Goal: Task Accomplishment & Management: Manage account settings

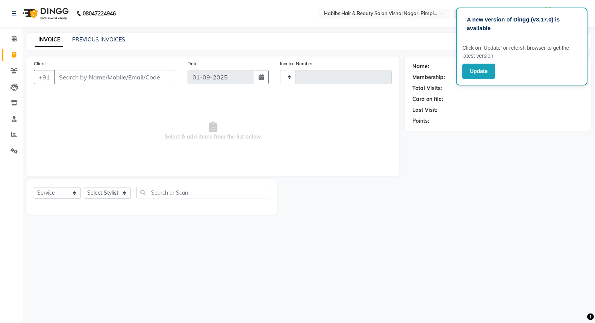
select select "service"
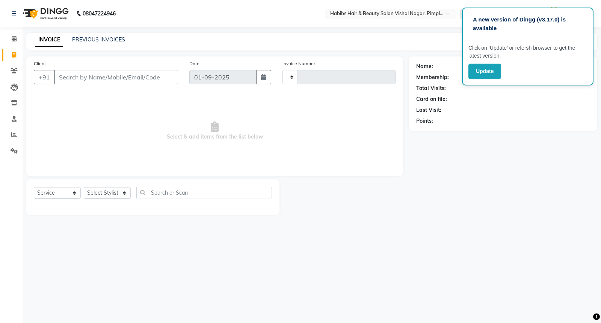
type input "5843"
select select "5725"
click at [477, 70] on button "Update" at bounding box center [485, 71] width 33 height 15
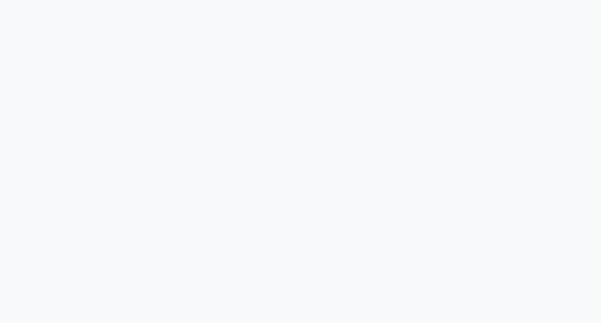
select select "service"
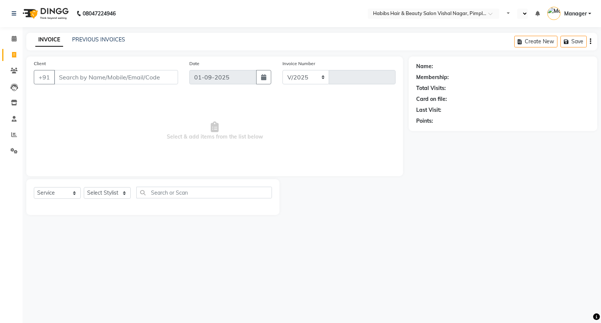
select select "5725"
type input "5843"
select select "en"
click at [125, 197] on select "Select Stylist Aditya Dhiraj Gajare Jyoti Manager Megha Dahake Muzammil Nikita …" at bounding box center [110, 193] width 53 height 12
select select "54006"
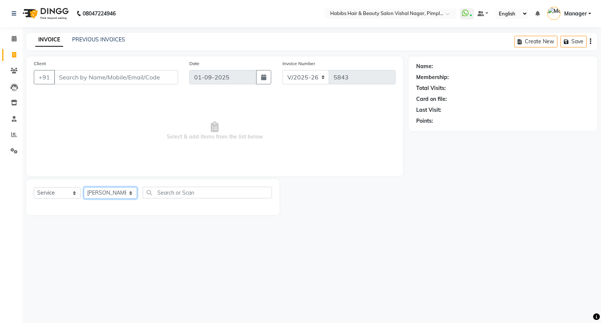
click at [84, 187] on select "Select Stylist Aditya Dhiraj Gajare Jyoti Manager Megha Dahake Muzammil Nikita …" at bounding box center [110, 193] width 53 height 12
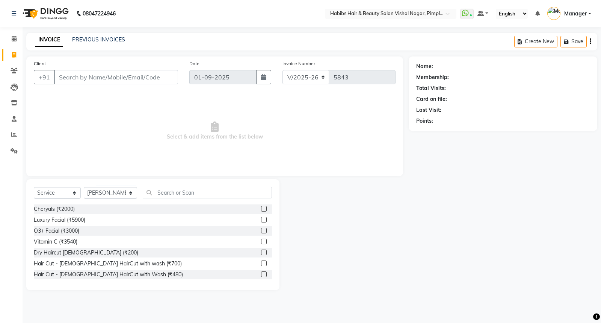
click at [261, 253] on label at bounding box center [264, 252] width 6 height 6
click at [261, 253] on input "checkbox" at bounding box center [263, 252] width 5 height 5
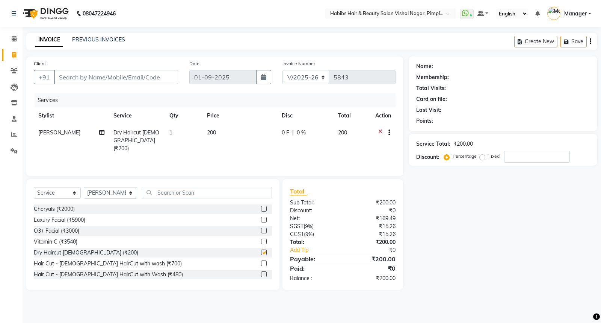
checkbox input "false"
click at [223, 131] on td "200" at bounding box center [240, 140] width 75 height 33
select select "54006"
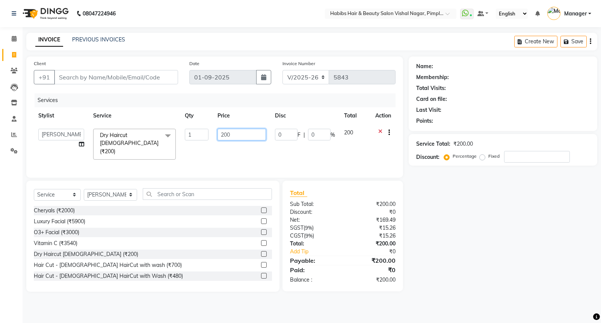
click at [264, 132] on input "200" at bounding box center [242, 135] width 48 height 12
click at [253, 135] on input "200" at bounding box center [242, 135] width 48 height 12
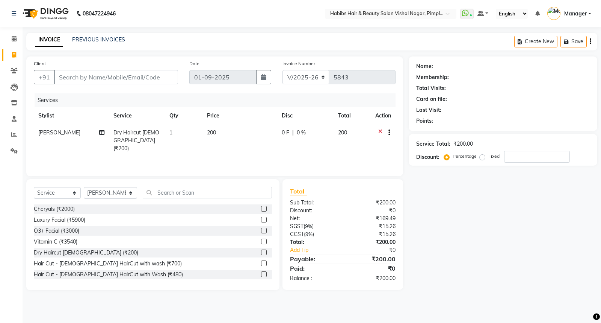
click at [312, 133] on div "0 F | 0 %" at bounding box center [305, 133] width 47 height 8
select select "54006"
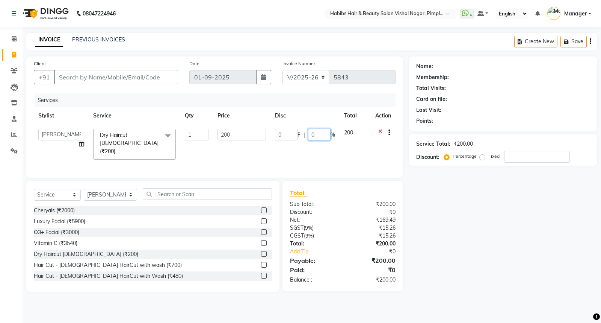
click at [321, 136] on input "0" at bounding box center [319, 135] width 23 height 12
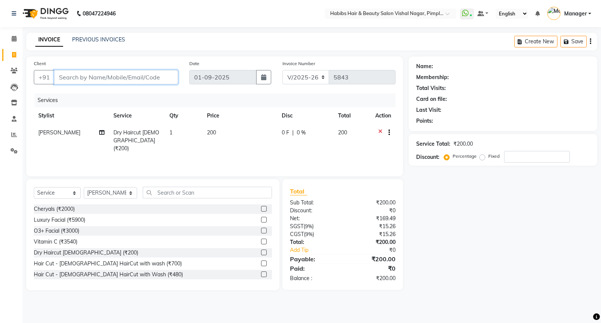
click at [76, 76] on input "Client" at bounding box center [116, 77] width 124 height 14
type input "9"
type input "0"
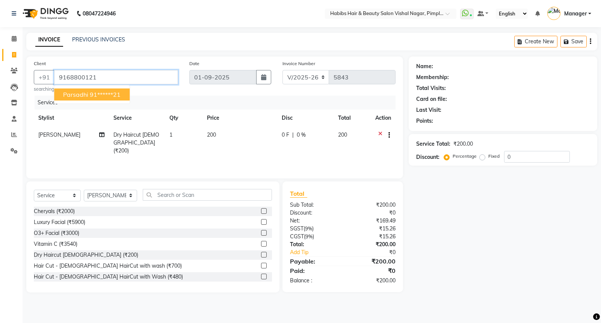
type input "9168800121"
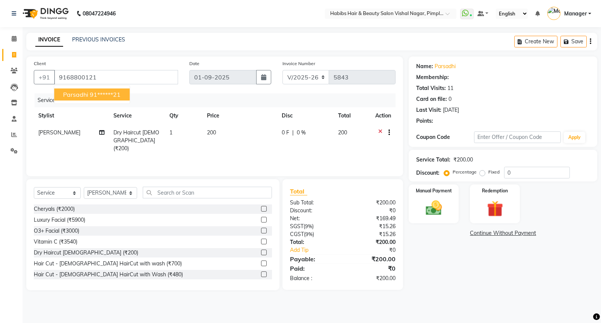
select select "1: Object"
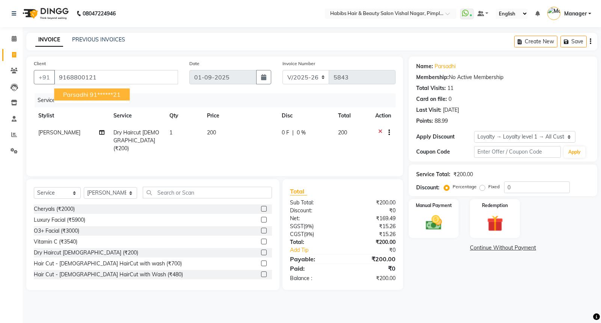
click at [97, 93] on ngb-highlight "91******21" at bounding box center [105, 95] width 31 height 8
type input "91******21"
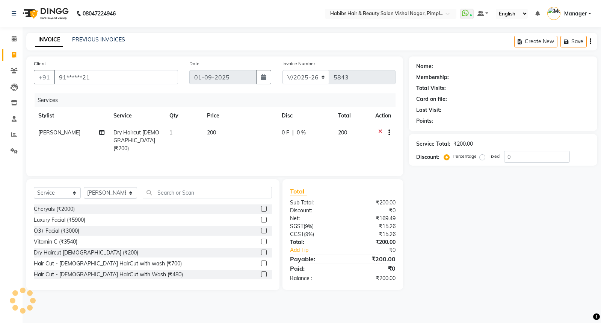
click at [97, 93] on div "Services" at bounding box center [218, 100] width 367 height 14
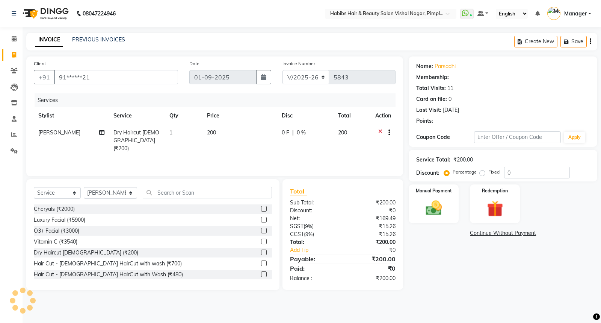
select select "1: Object"
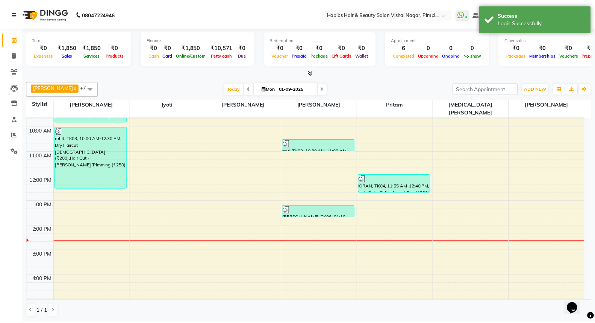
scroll to position [83, 0]
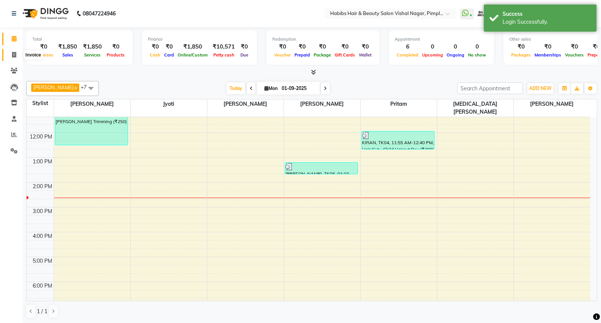
click at [15, 54] on icon at bounding box center [14, 55] width 4 height 6
select select "5725"
select select "service"
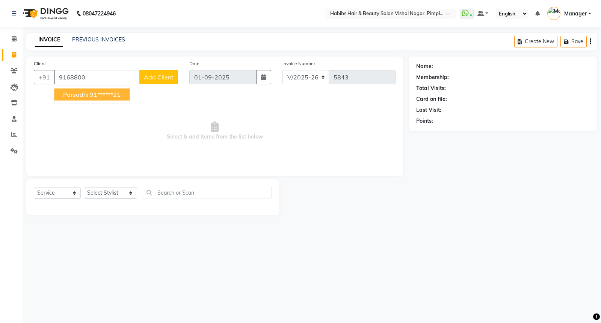
click at [91, 95] on ngb-highlight "91******21" at bounding box center [105, 95] width 31 height 8
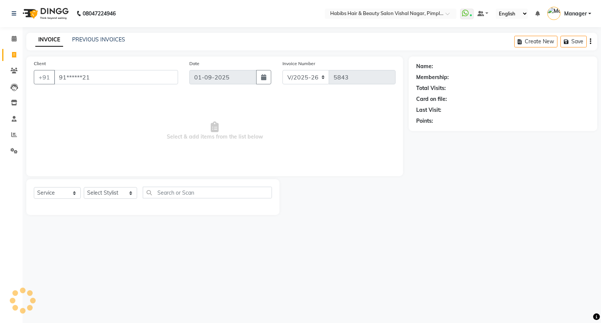
type input "91******21"
select select "1: Object"
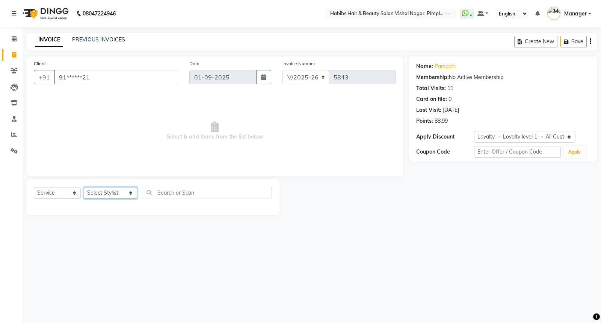
click at [103, 197] on select "Select Stylist Aditya Dhiraj Gajare Jyoti Manager Megha Dahake Muzammil Nikita …" at bounding box center [110, 193] width 53 height 12
select select "54006"
click at [84, 187] on select "Select Stylist Aditya Dhiraj Gajare Jyoti Manager Megha Dahake Muzammil Nikita …" at bounding box center [110, 193] width 53 height 12
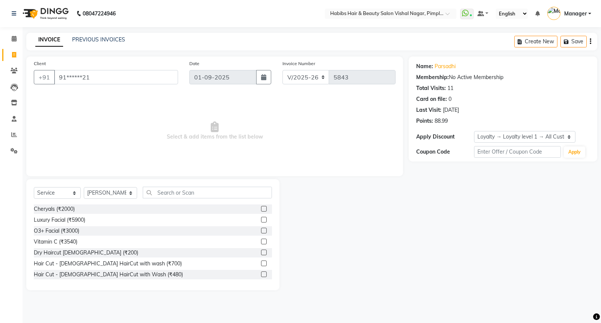
click at [261, 251] on label at bounding box center [264, 252] width 6 height 6
click at [261, 251] on input "checkbox" at bounding box center [263, 252] width 5 height 5
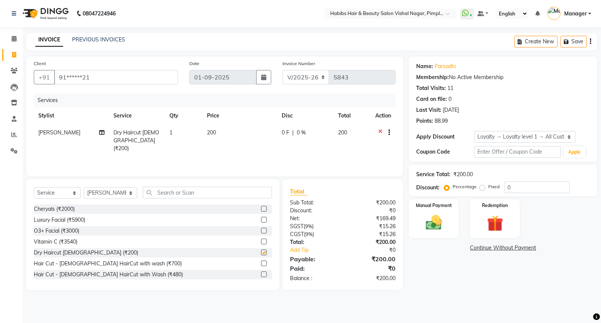
checkbox input "false"
click at [309, 130] on div "0 F | 0 %" at bounding box center [305, 133] width 47 height 8
select select "54006"
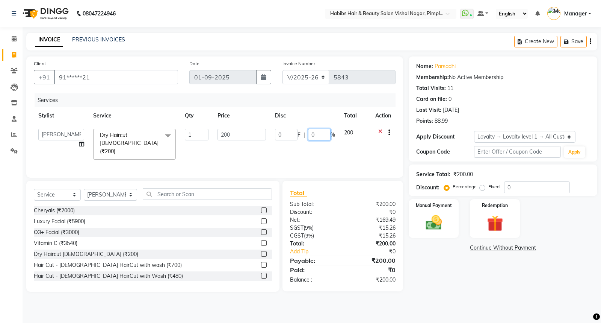
click at [325, 136] on input "0" at bounding box center [319, 135] width 23 height 12
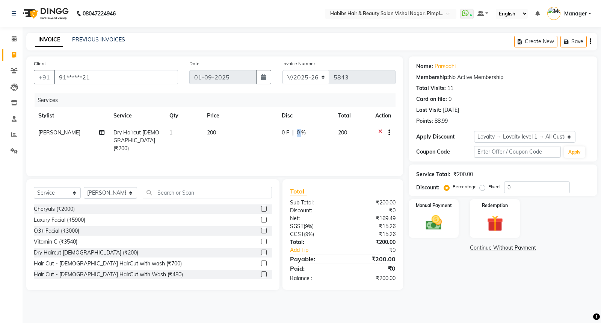
click at [295, 135] on div "0 F | 0 %" at bounding box center [305, 133] width 47 height 8
select select "54006"
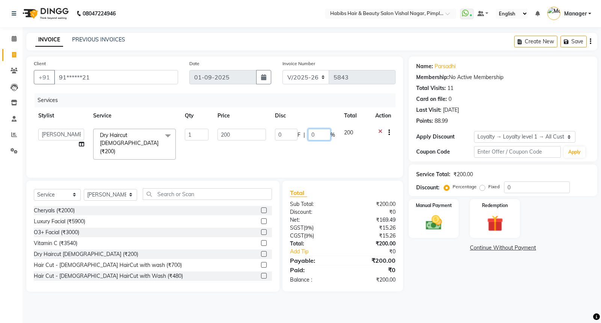
click at [315, 135] on input "0" at bounding box center [319, 135] width 23 height 12
click at [310, 136] on input "0" at bounding box center [319, 135] width 23 height 12
click at [308, 137] on input "0" at bounding box center [319, 135] width 23 height 12
type input "100"
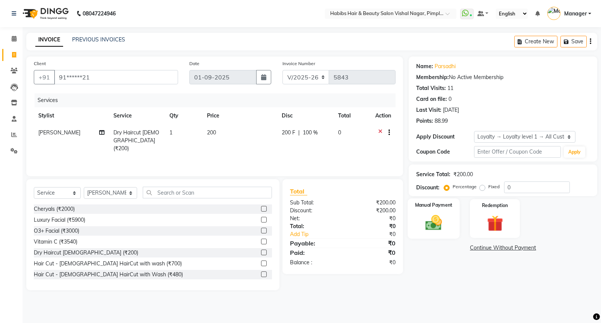
click at [441, 223] on img at bounding box center [434, 222] width 27 height 19
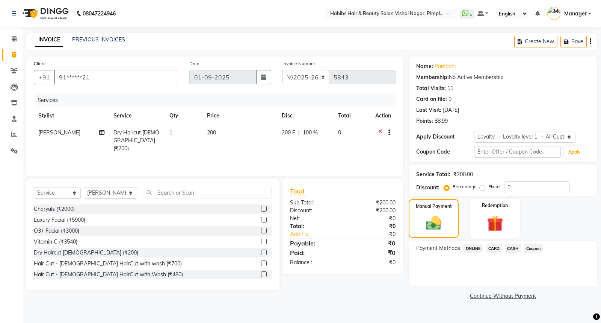
click at [536, 248] on span "Coupon" at bounding box center [533, 248] width 19 height 9
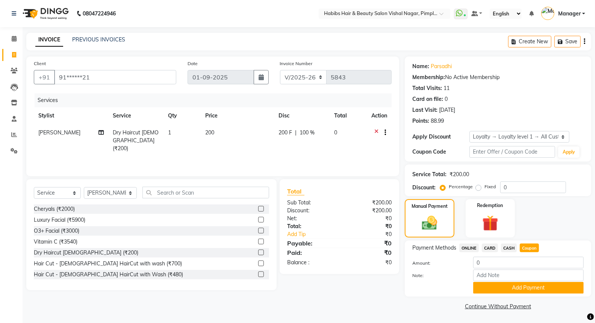
click at [536, 248] on span "Coupon" at bounding box center [529, 247] width 19 height 9
click at [538, 289] on button "Add Payment" at bounding box center [528, 288] width 111 height 12
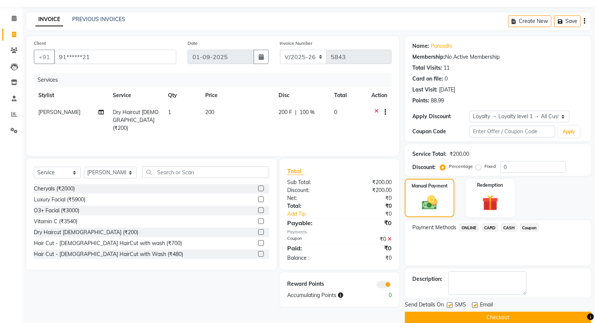
scroll to position [32, 0]
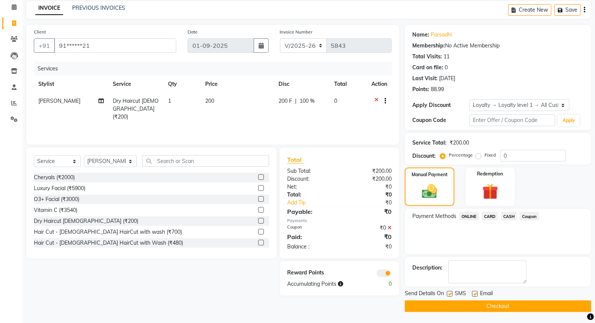
click at [506, 305] on button "Checkout" at bounding box center [498, 306] width 186 height 12
click at [506, 305] on div "Checkout" at bounding box center [498, 306] width 186 height 12
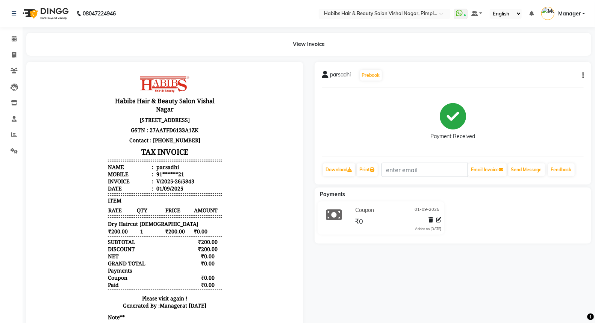
drag, startPoint x: 14, startPoint y: 50, endPoint x: 53, endPoint y: 41, distance: 40.8
click at [53, 41] on div "View Invoice" at bounding box center [308, 44] width 565 height 23
click at [13, 52] on icon at bounding box center [14, 55] width 4 height 6
select select "5725"
select select "service"
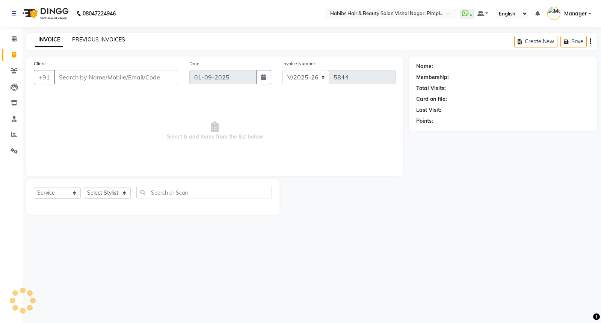
click at [107, 41] on link "PREVIOUS INVOICES" at bounding box center [98, 39] width 53 height 7
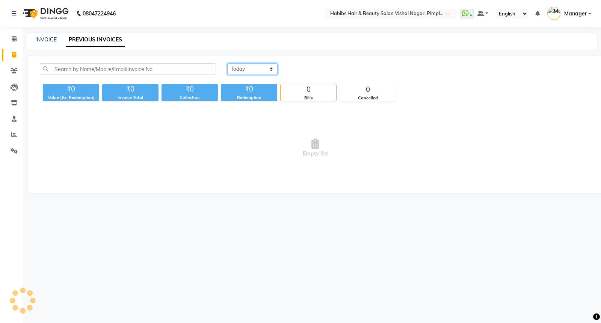
click at [242, 67] on select "Today Yesterday Custom Range" at bounding box center [252, 69] width 50 height 12
click at [191, 39] on div "INVOICE PREVIOUS INVOICES" at bounding box center [307, 40] width 562 height 8
click at [191, 40] on div "INVOICE PREVIOUS INVOICES" at bounding box center [307, 40] width 562 height 8
click at [53, 44] on div "INVOICE PREVIOUS INVOICES" at bounding box center [311, 41] width 571 height 17
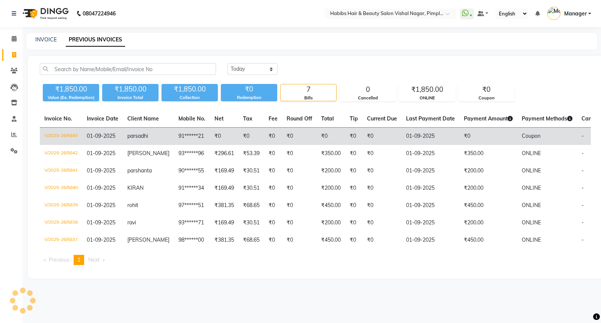
click at [151, 143] on td "parsadhi" at bounding box center [148, 136] width 51 height 18
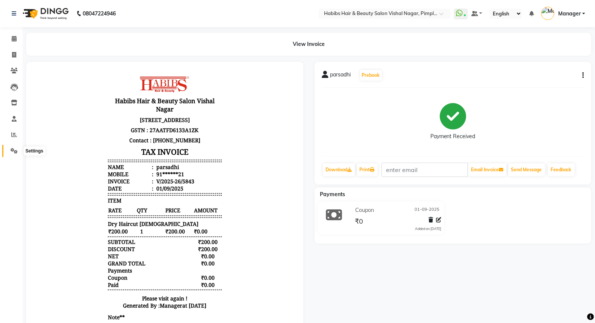
click at [14, 152] on icon at bounding box center [14, 151] width 7 height 6
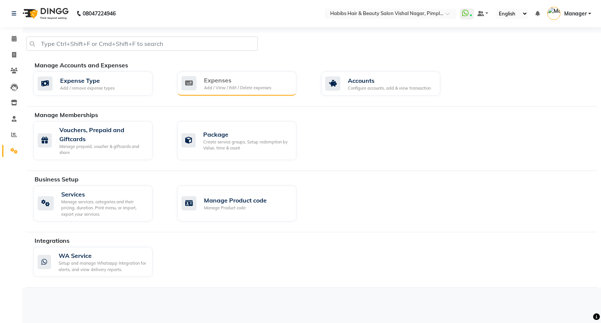
click at [252, 83] on div "Expenses" at bounding box center [237, 80] width 67 height 9
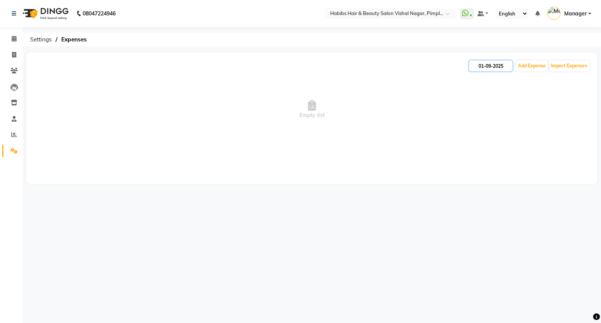
click at [490, 66] on input "01-09-2025" at bounding box center [490, 66] width 43 height 11
select select "9"
select select "2025"
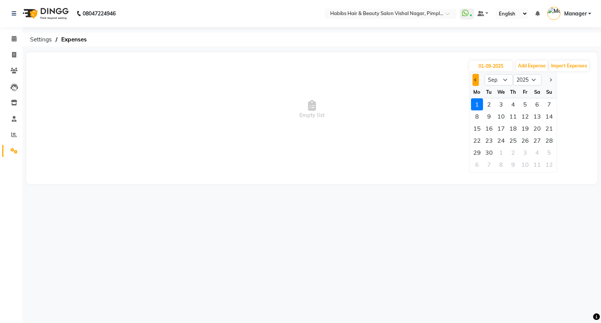
click at [475, 81] on button "Previous month" at bounding box center [476, 80] width 6 height 12
select select "8"
click at [552, 149] on div "31" at bounding box center [550, 152] width 12 height 12
type input "31-08-2025"
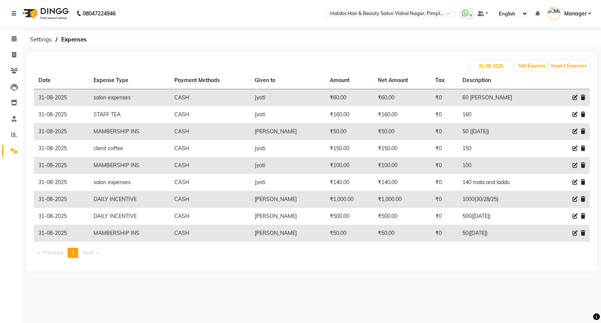
click at [104, 91] on td "salon expenses" at bounding box center [129, 97] width 81 height 17
